Goal: Transaction & Acquisition: Purchase product/service

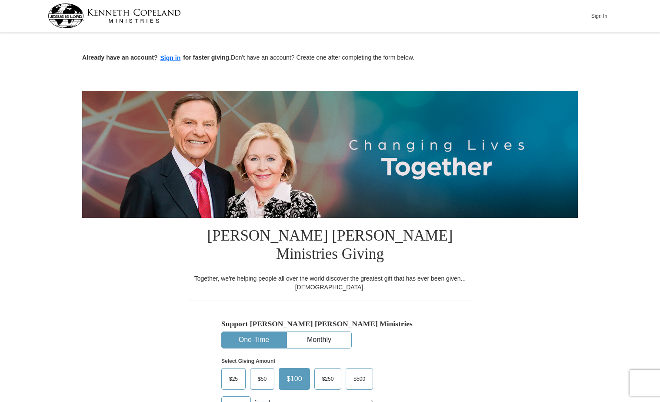
click at [261, 372] on span "$50" at bounding box center [262, 378] width 17 height 13
click at [0, 0] on input "$50" at bounding box center [0, 0] width 0 height 0
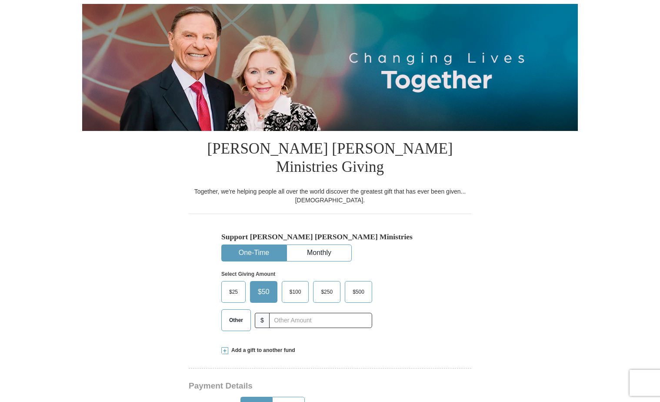
scroll to position [131, 0]
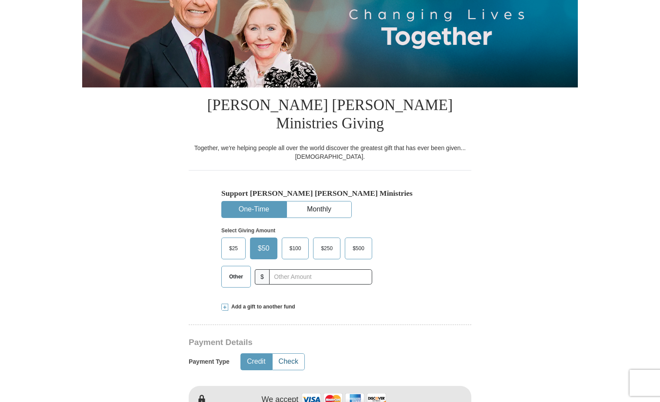
click at [295, 354] on button "Check" at bounding box center [289, 362] width 32 height 16
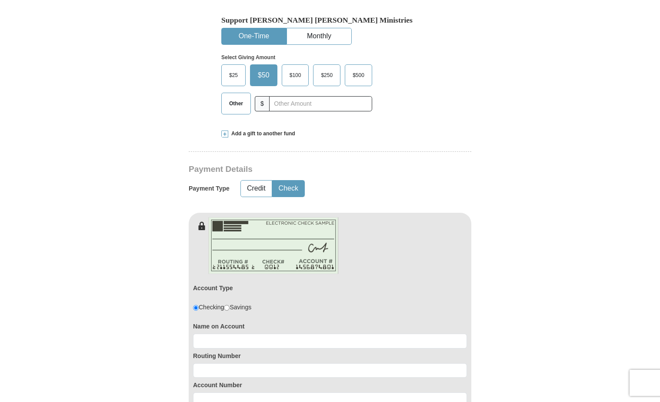
scroll to position [305, 0]
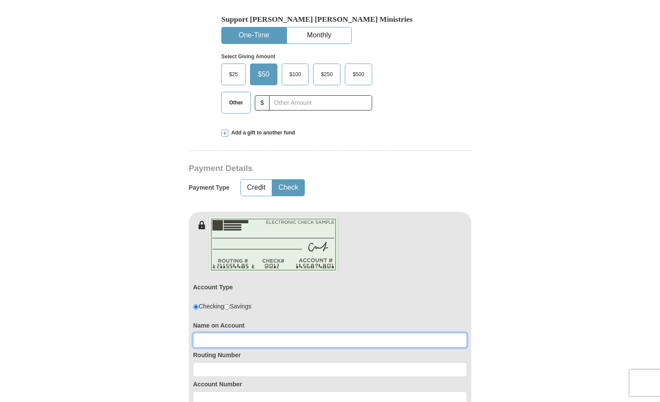
click at [260, 333] on input at bounding box center [330, 340] width 274 height 15
type input "Margaret A L'Hoste"
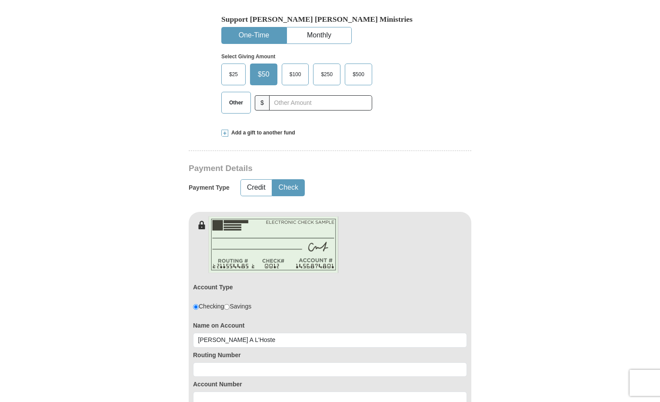
type input "Margaret"
type input "A L'Hoste"
type input "lhostepeggy@gmail.com"
type input "324 Fairhaven Dr"
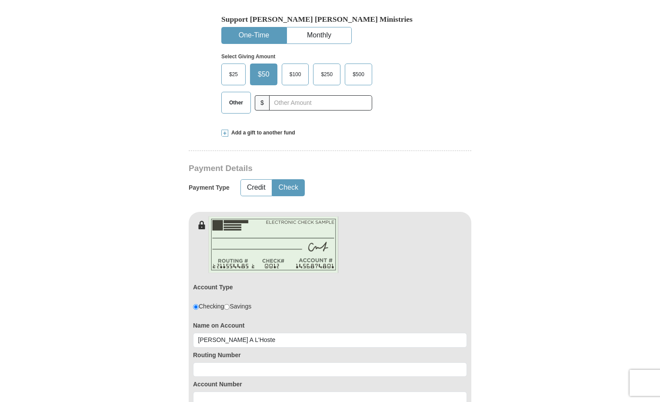
type input "Grand Prairie"
select select "TX"
type input "75050"
type input "9723338869"
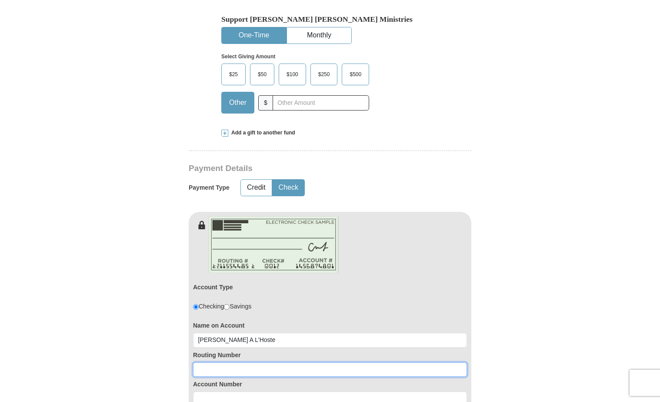
click at [258, 362] on input at bounding box center [330, 369] width 274 height 15
type input "111000614"
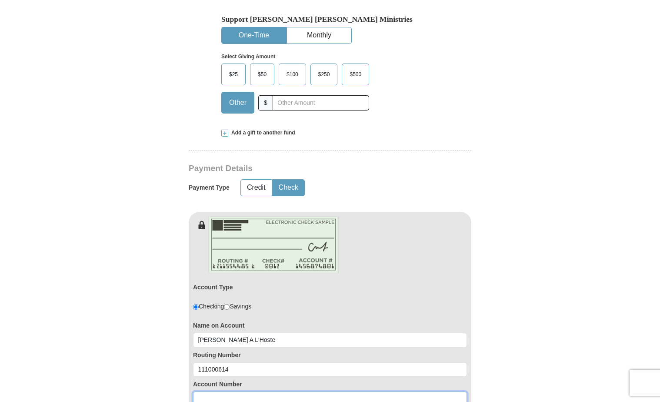
click at [247, 392] on input at bounding box center [330, 399] width 274 height 15
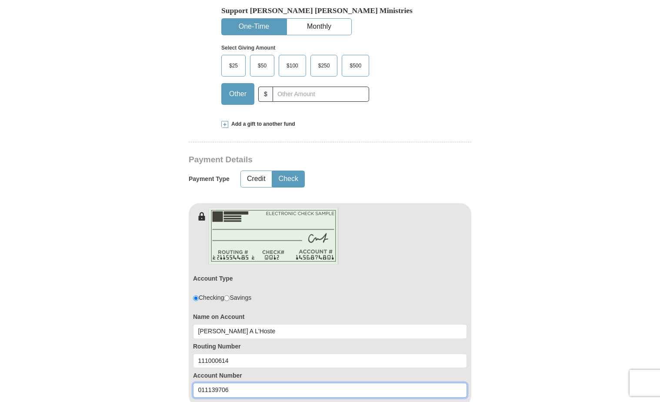
scroll to position [261, 0]
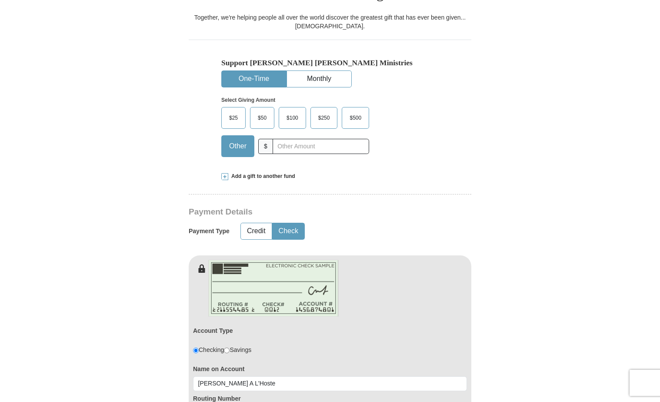
type input "011139706"
click at [263, 111] on span "$50" at bounding box center [262, 117] width 17 height 13
click at [0, 0] on input "$50" at bounding box center [0, 0] width 0 height 0
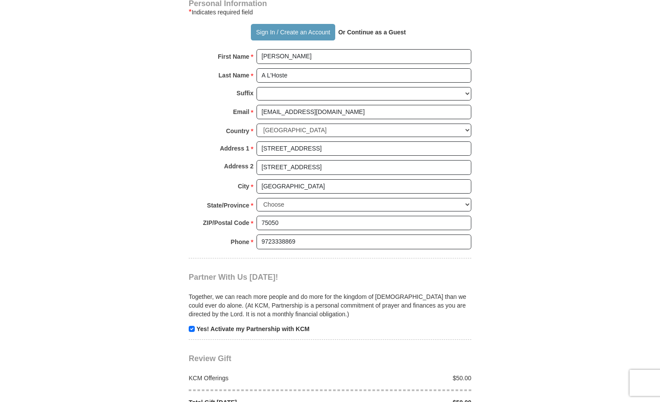
scroll to position [783, 0]
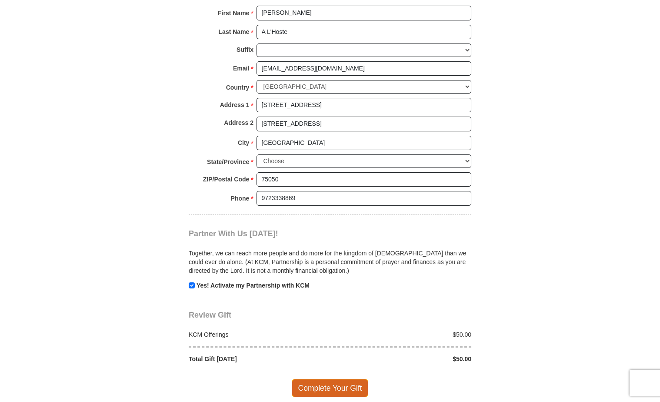
click at [330, 379] on span "Complete Your Gift" at bounding box center [330, 388] width 77 height 18
